Goal: Information Seeking & Learning: Find specific fact

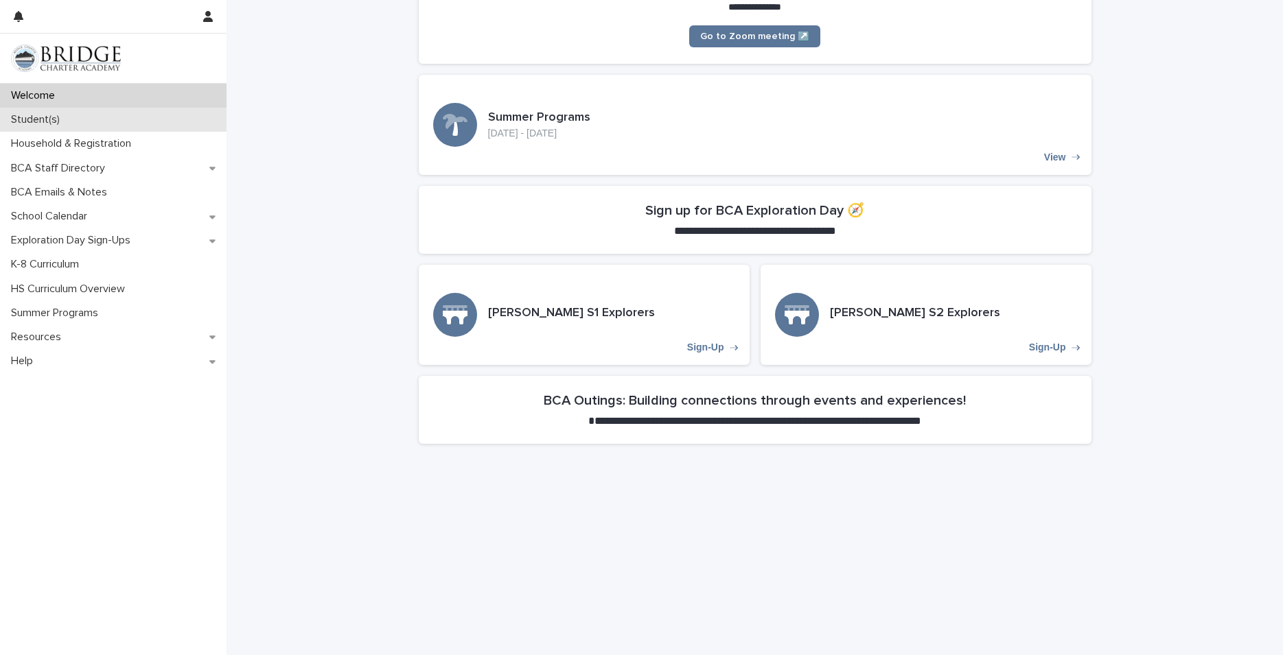
scroll to position [259, 0]
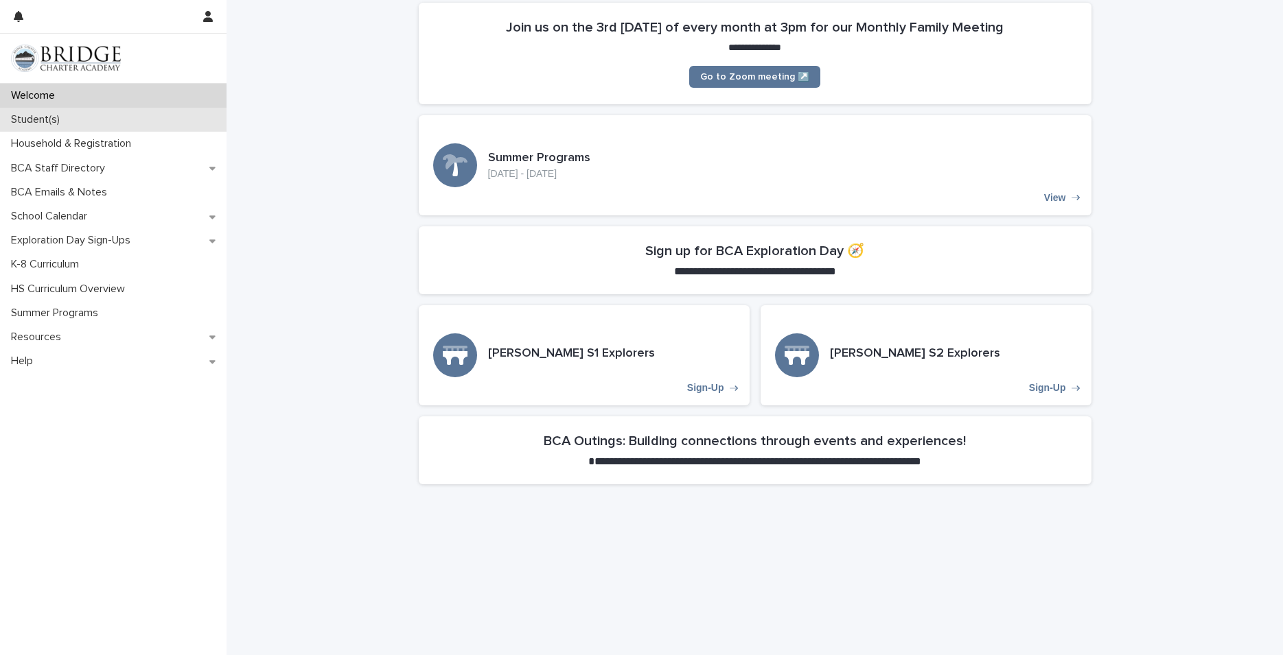
click at [41, 124] on p "Student(s)" at bounding box center [37, 119] width 65 height 13
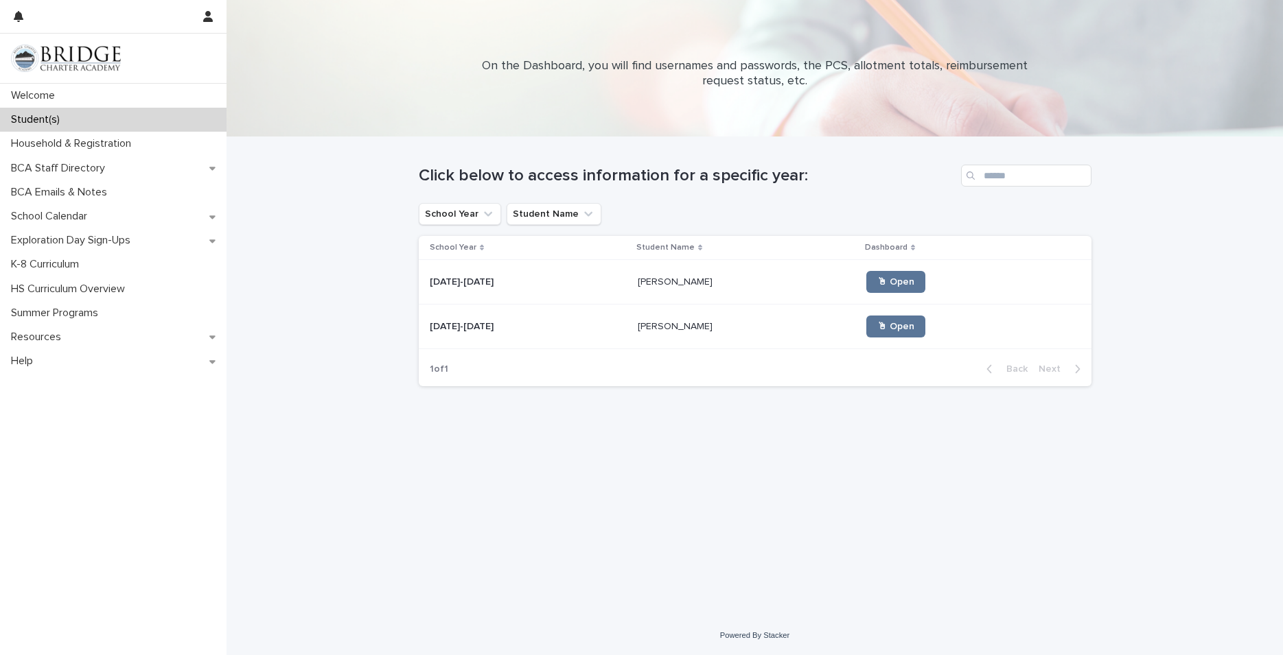
click at [573, 290] on div "[DATE]-[DATE] [DATE]-[DATE]" at bounding box center [529, 282] width 198 height 23
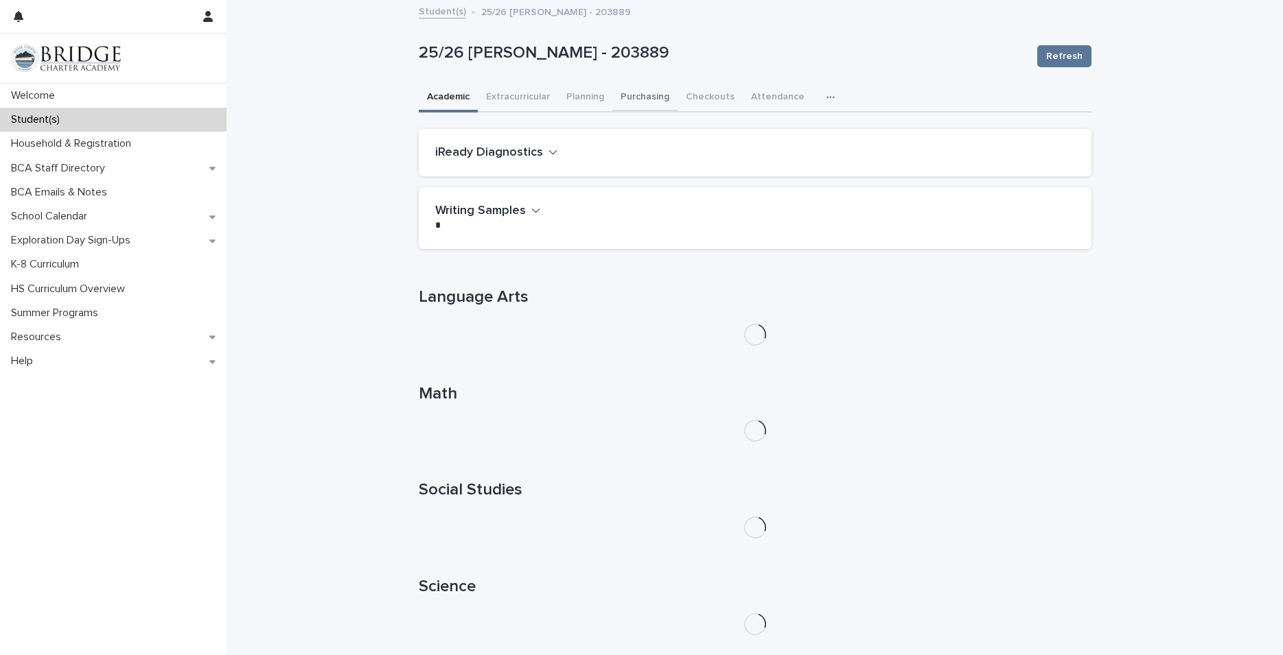
click at [618, 97] on button "Purchasing" at bounding box center [644, 98] width 65 height 29
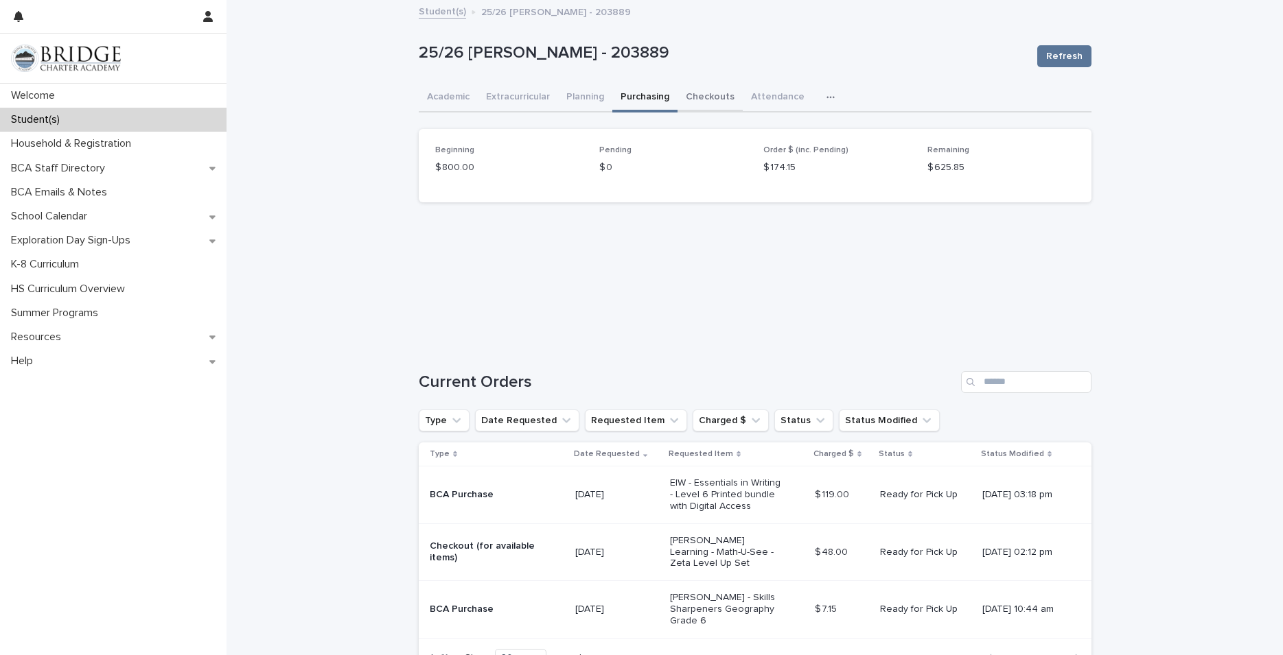
click at [717, 95] on button "Checkouts" at bounding box center [709, 98] width 65 height 29
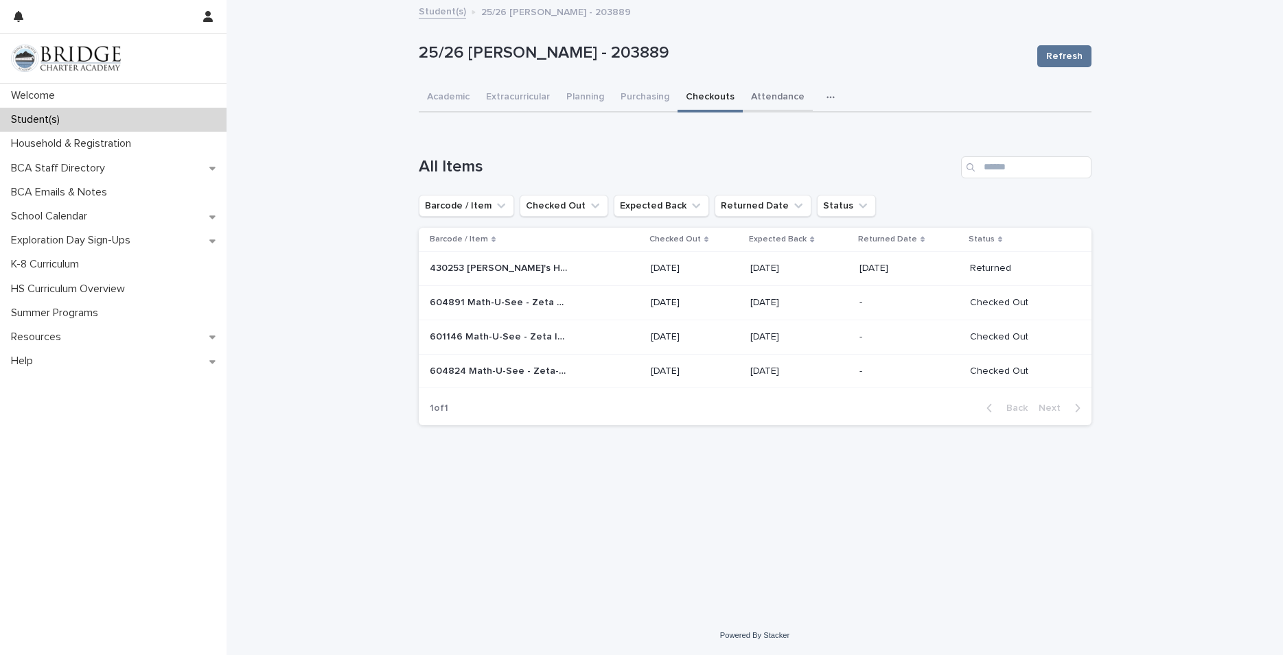
click at [764, 104] on button "Attendance" at bounding box center [777, 98] width 70 height 29
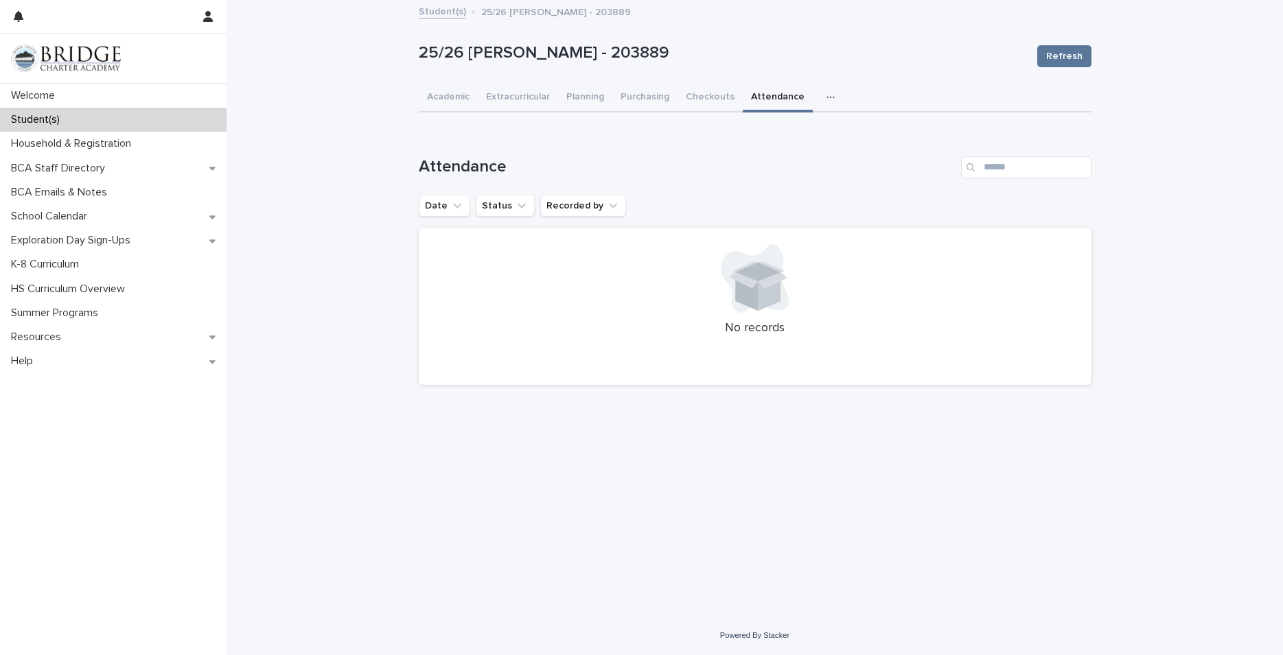
click at [826, 95] on icon "button" at bounding box center [830, 98] width 8 height 10
click at [770, 126] on button "General" at bounding box center [787, 133] width 91 height 21
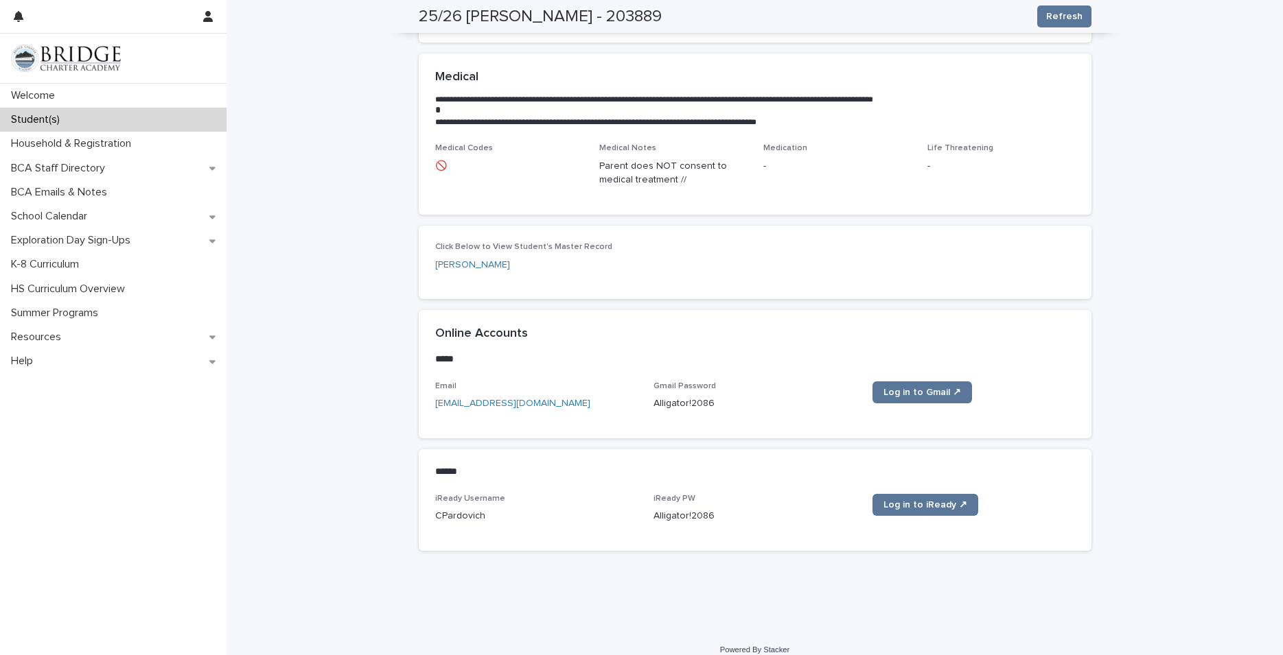
scroll to position [386, 0]
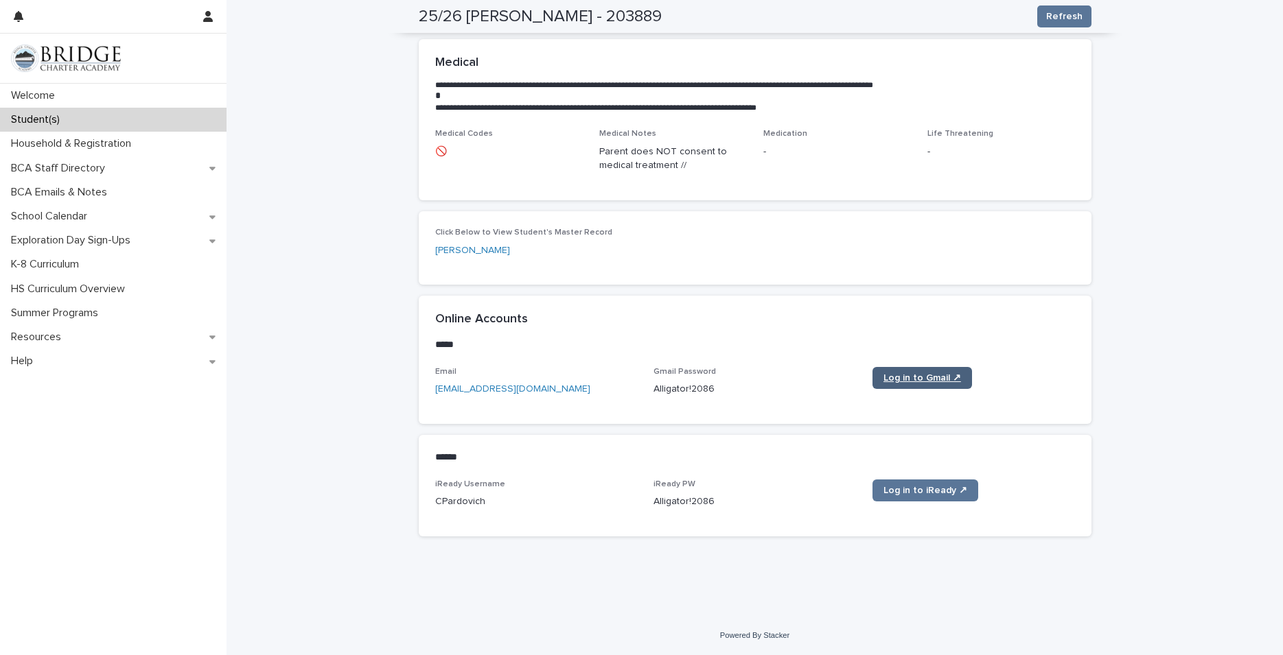
click at [933, 379] on span "Log in to Gmail ↗" at bounding box center [922, 378] width 78 height 10
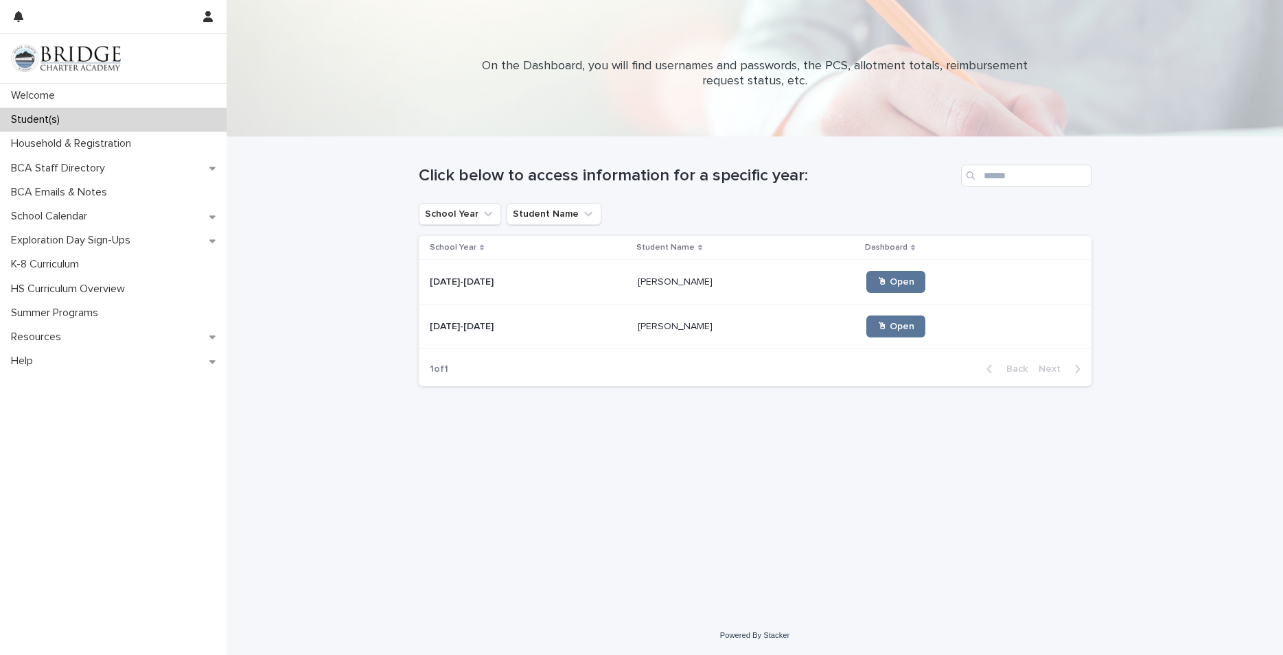
click at [650, 338] on div "[PERSON_NAME] [PERSON_NAME]" at bounding box center [746, 327] width 218 height 23
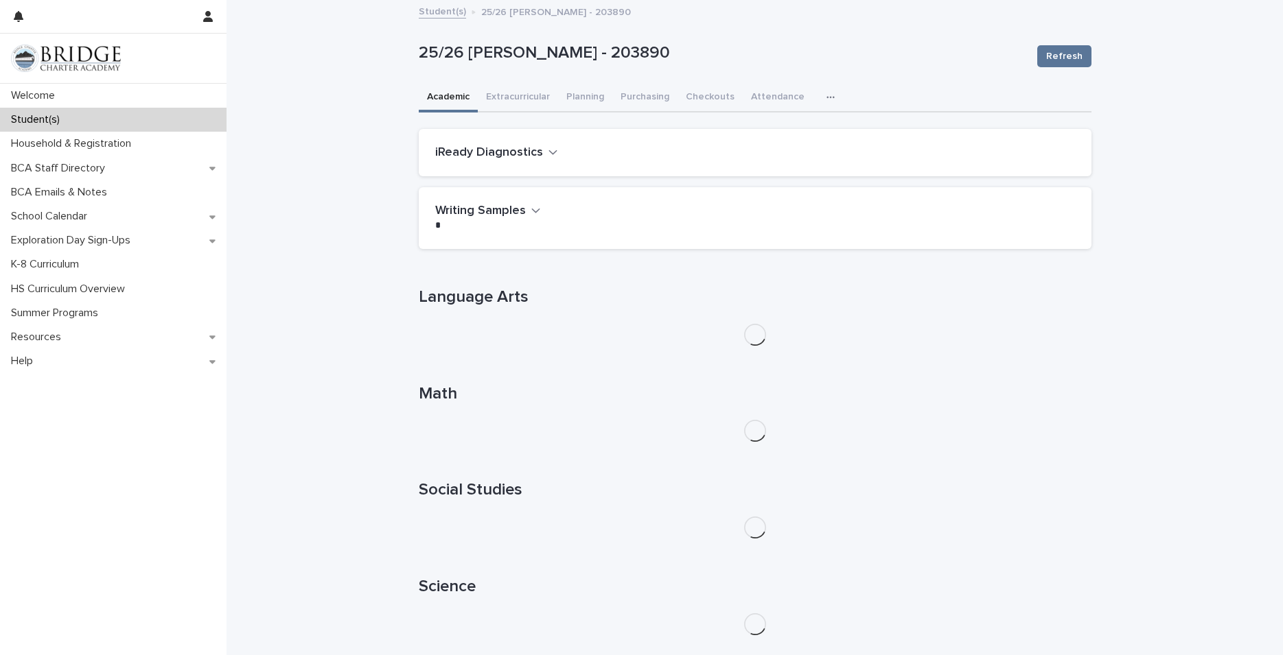
click at [820, 97] on button "button" at bounding box center [833, 97] width 30 height 27
click at [786, 125] on button "General" at bounding box center [787, 133] width 91 height 21
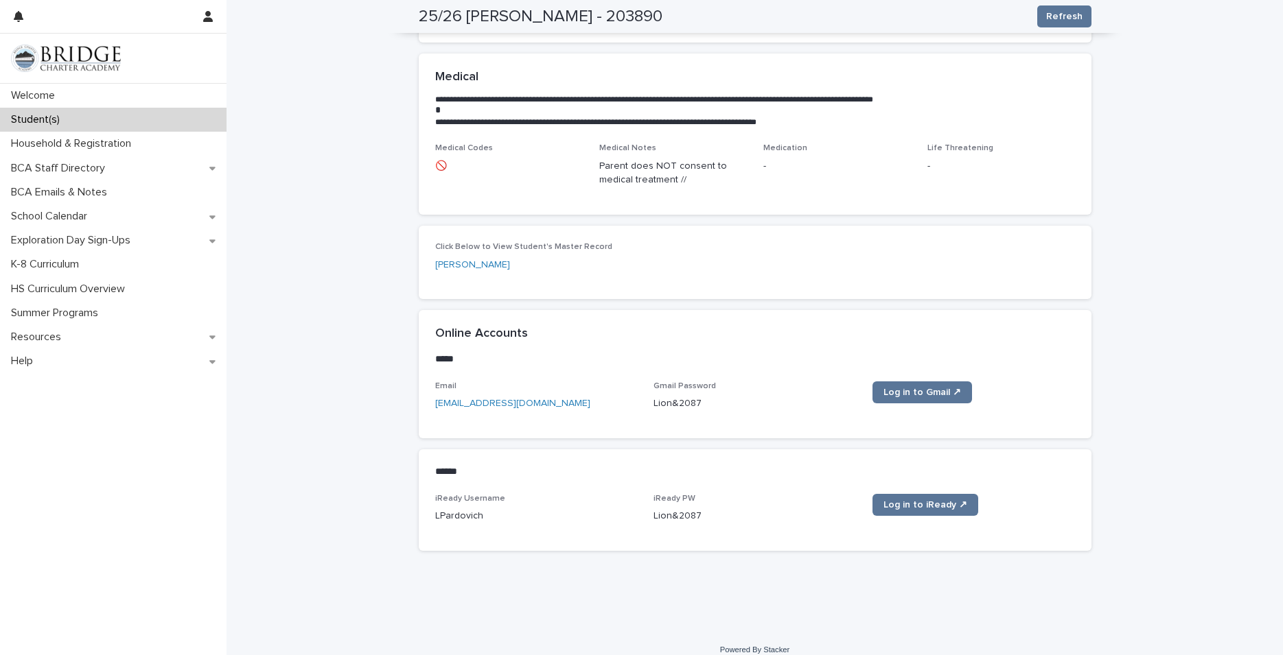
scroll to position [378, 0]
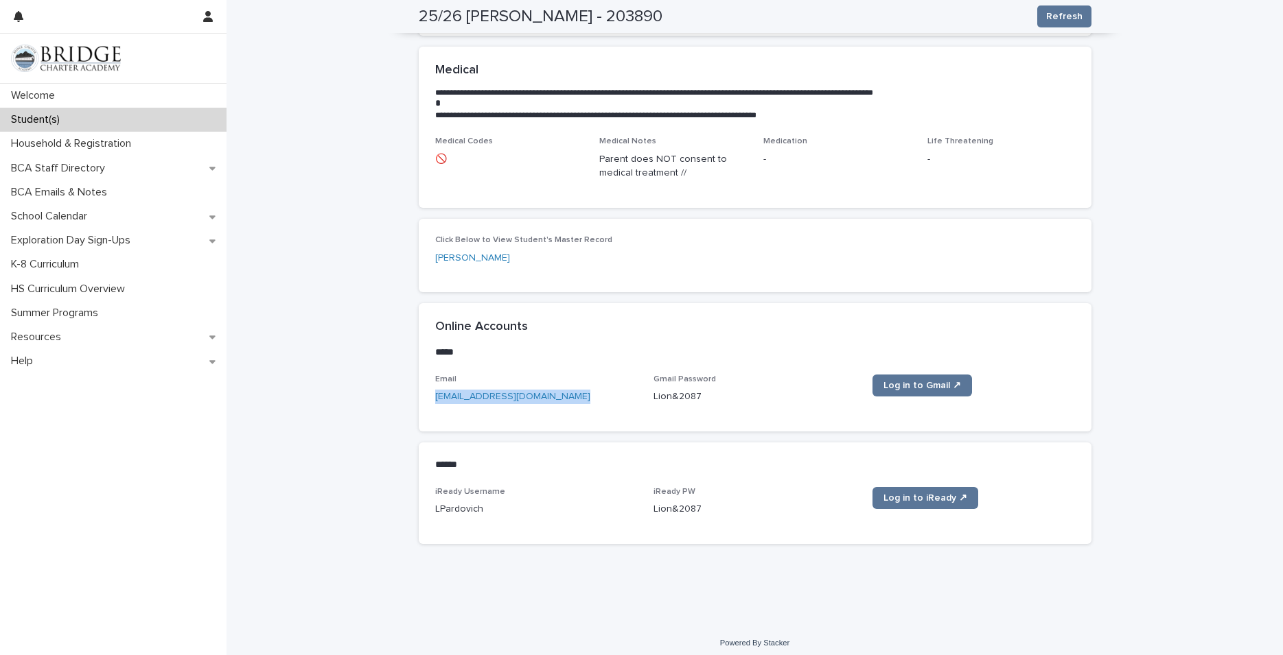
drag, startPoint x: 561, startPoint y: 397, endPoint x: 396, endPoint y: 402, distance: 165.5
click at [435, 402] on div "[EMAIL_ADDRESS][DOMAIN_NAME]" at bounding box center [536, 395] width 202 height 17
copy link "[EMAIL_ADDRESS][DOMAIN_NAME]"
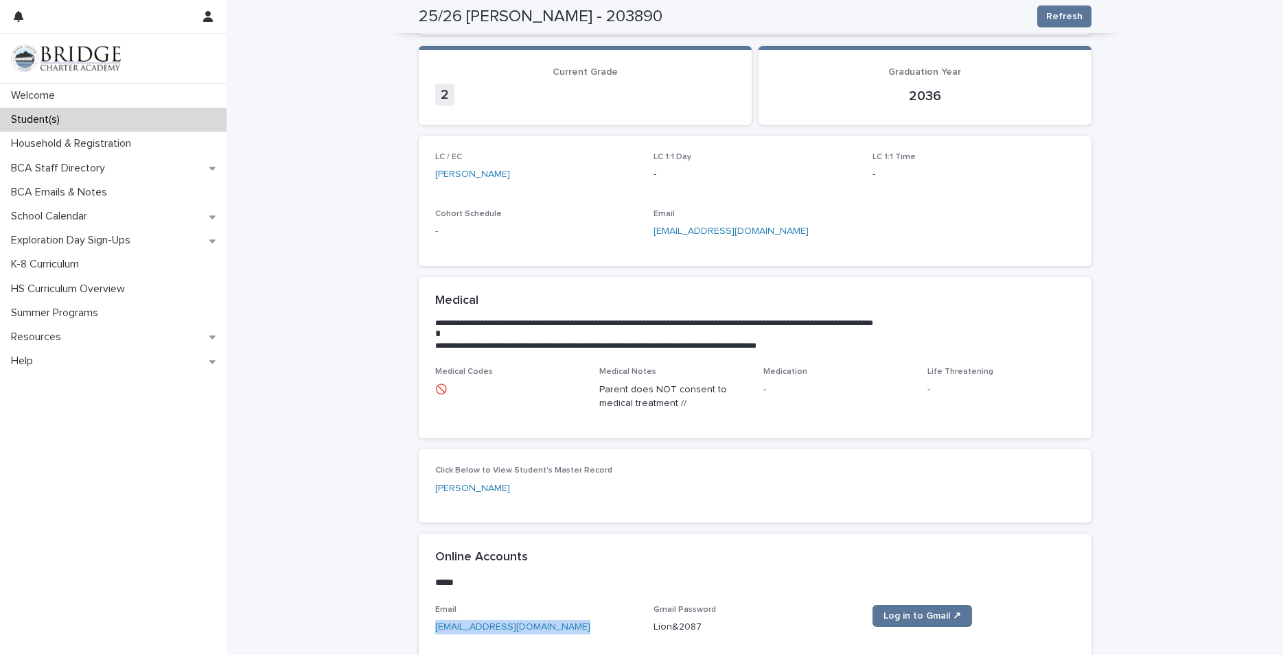
scroll to position [0, 0]
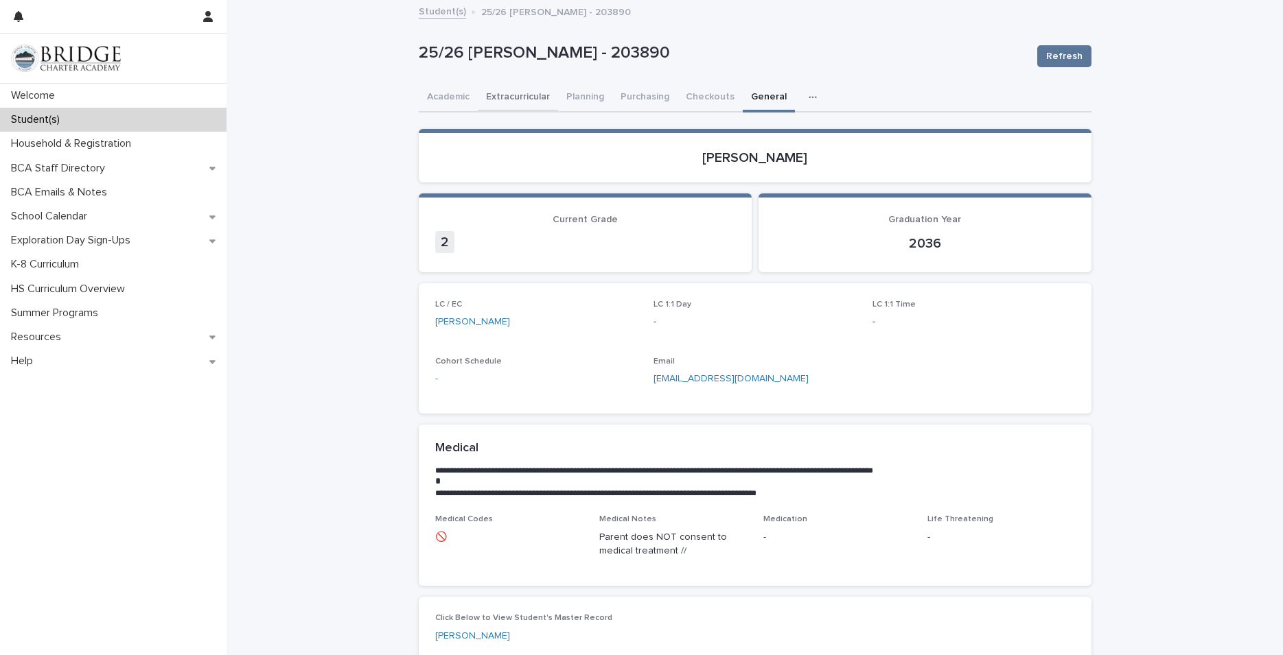
click at [515, 92] on button "Extracurricular" at bounding box center [518, 98] width 80 height 29
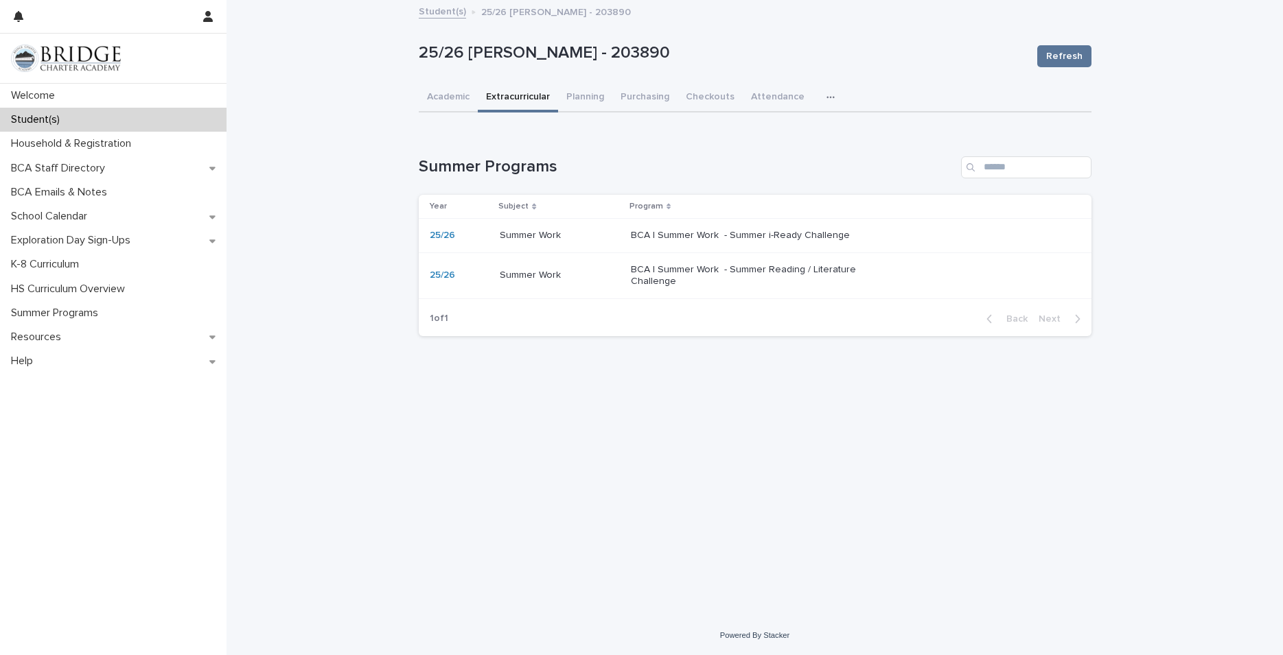
click at [621, 283] on td "Summer Work Summer Work" at bounding box center [559, 276] width 131 height 46
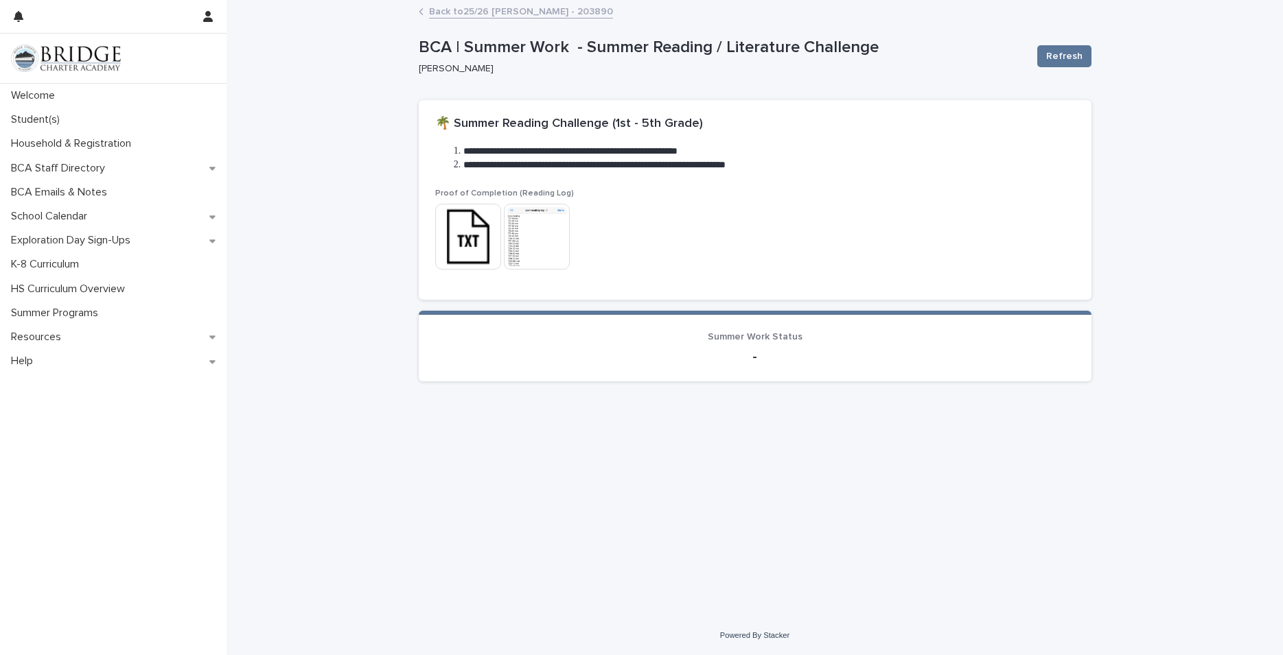
click at [495, 8] on link "Back to 25/26 [PERSON_NAME] - 203890" at bounding box center [521, 11] width 184 height 16
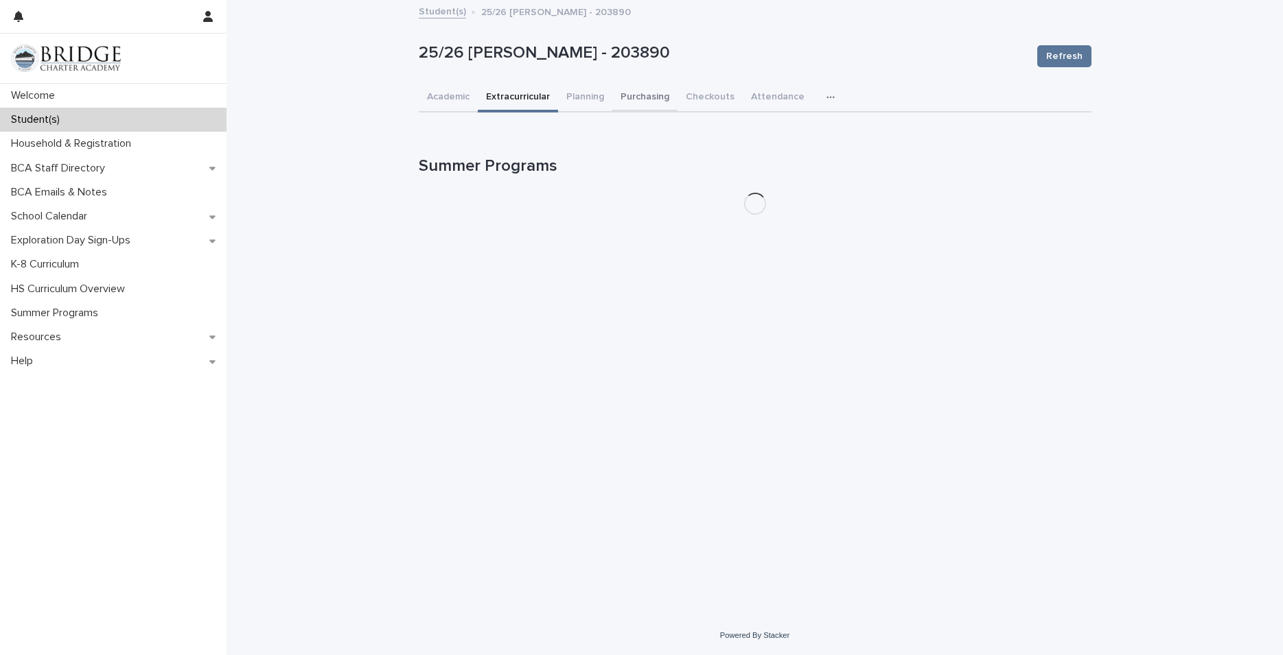
click at [647, 97] on button "Purchasing" at bounding box center [644, 98] width 65 height 29
